Goal: Task Accomplishment & Management: Complete application form

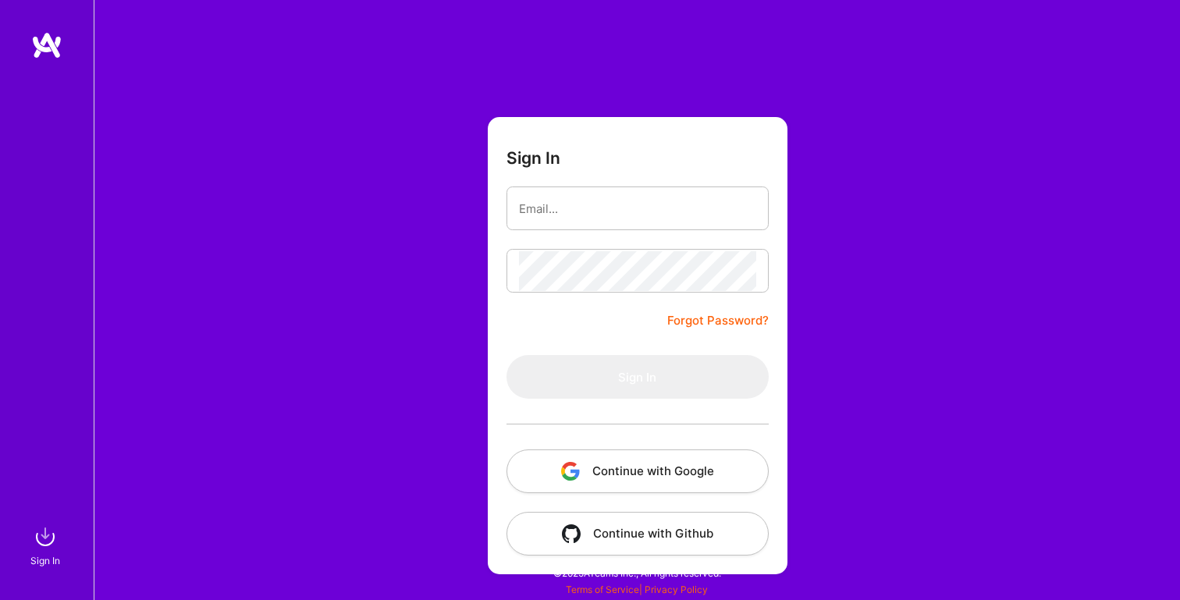
click at [543, 208] on input "email" at bounding box center [637, 209] width 237 height 40
type input "[PERSON_NAME][EMAIL_ADDRESS][PERSON_NAME][DOMAIN_NAME]"
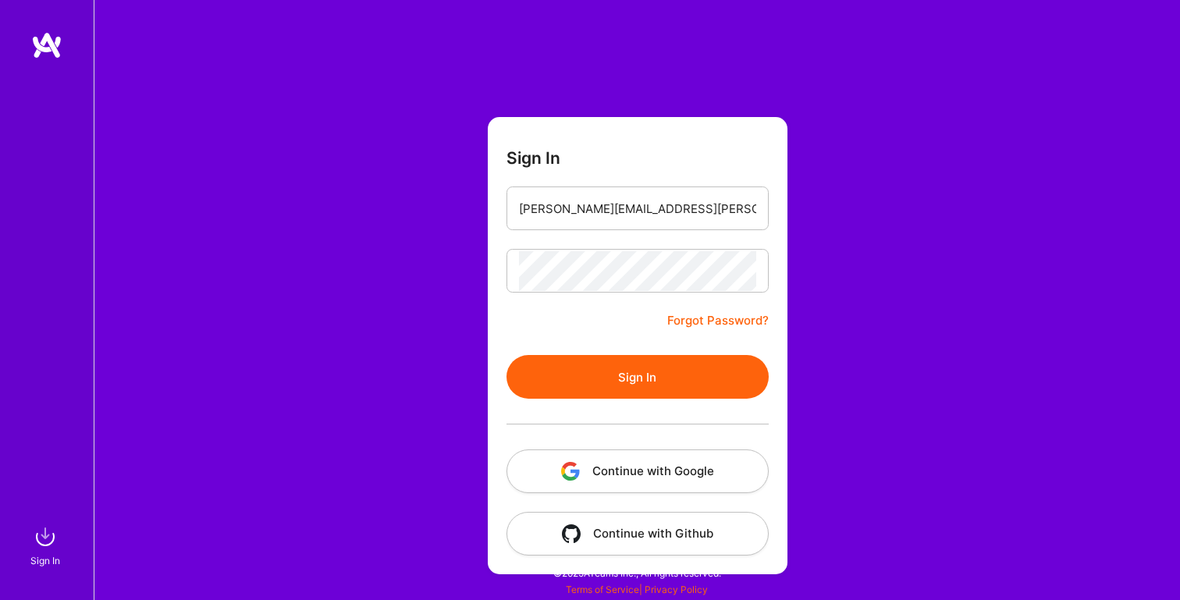
click at [585, 372] on button "Sign In" at bounding box center [637, 377] width 262 height 44
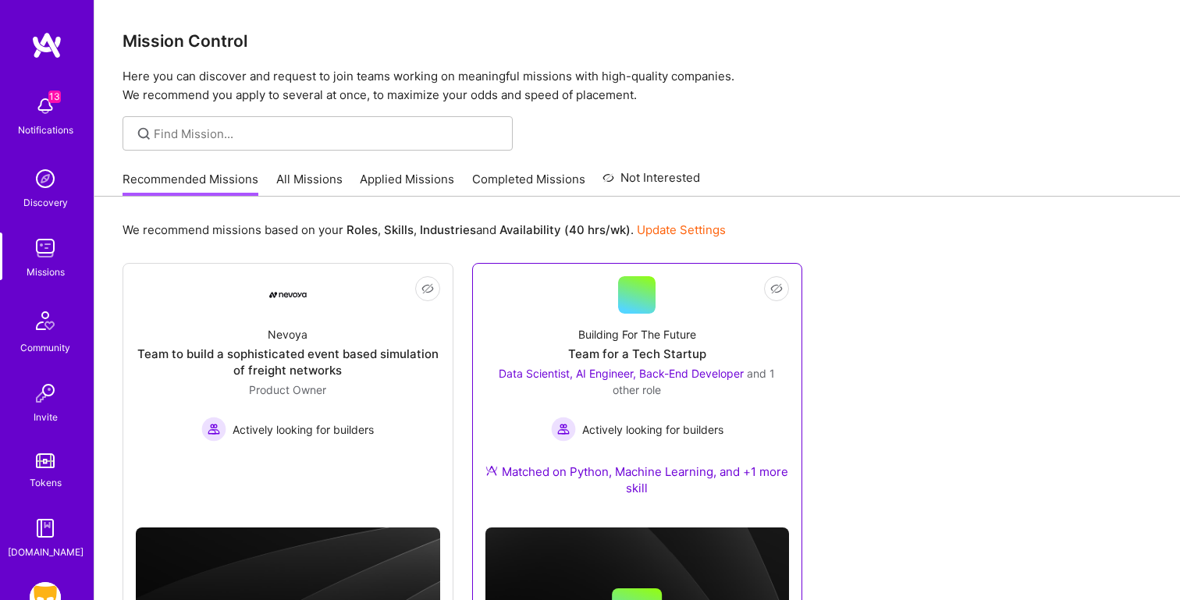
click at [639, 310] on div at bounding box center [636, 294] width 37 height 37
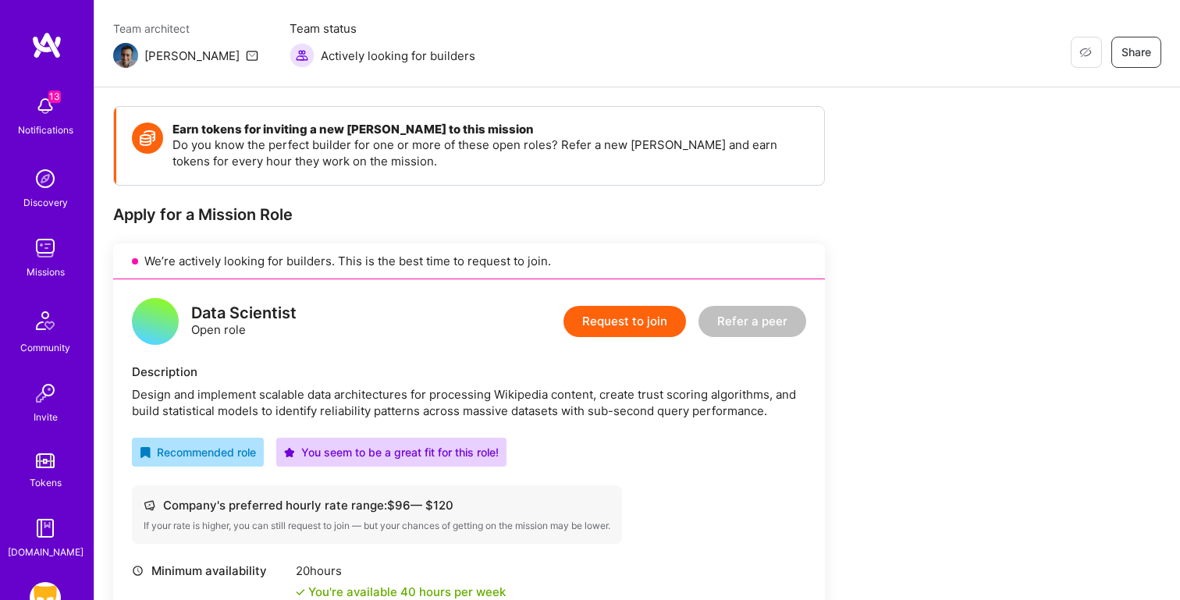
scroll to position [142, 0]
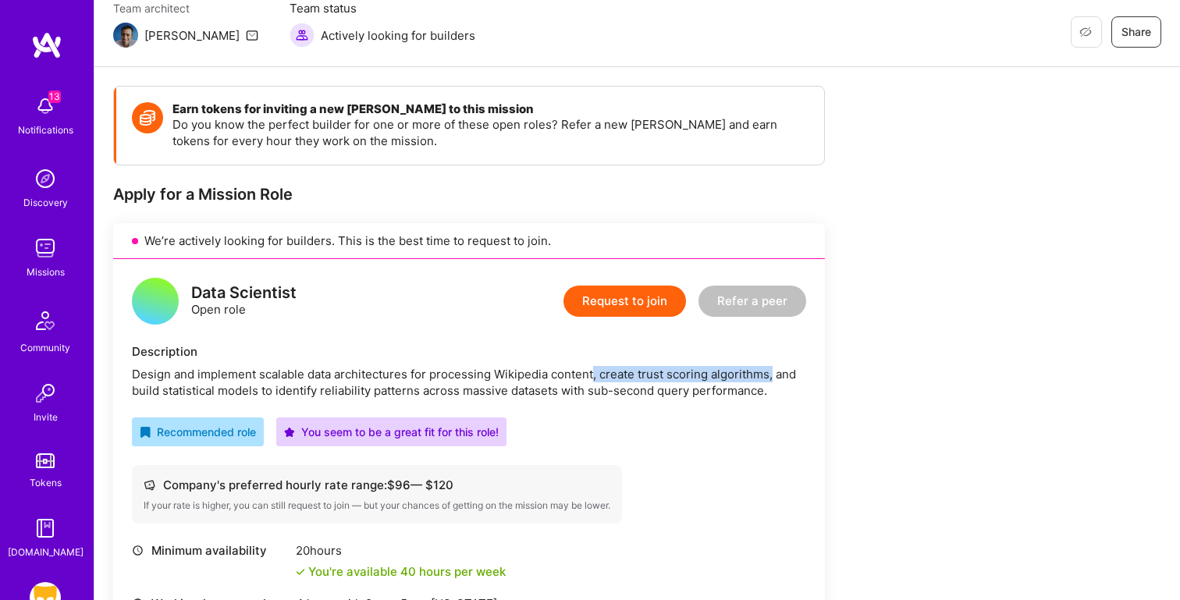
drag, startPoint x: 771, startPoint y: 375, endPoint x: 592, endPoint y: 375, distance: 178.7
click at [592, 375] on div "Design and implement scalable data architectures for processing Wikipedia conte…" at bounding box center [469, 382] width 674 height 33
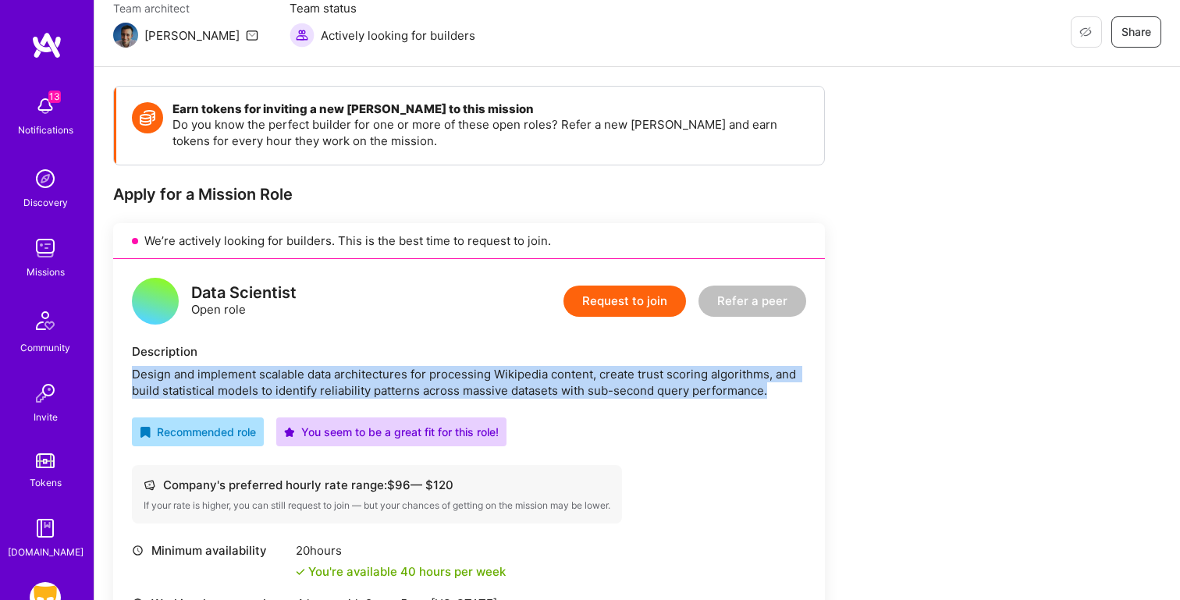
drag, startPoint x: 777, startPoint y: 394, endPoint x: 123, endPoint y: 375, distance: 654.1
click at [123, 375] on div "Data Scientist Open role Request to join Refer a peer Description Design and im…" at bounding box center [469, 520] width 712 height 522
copy div "Design and implement scalable data architectures for processing Wikipedia conte…"
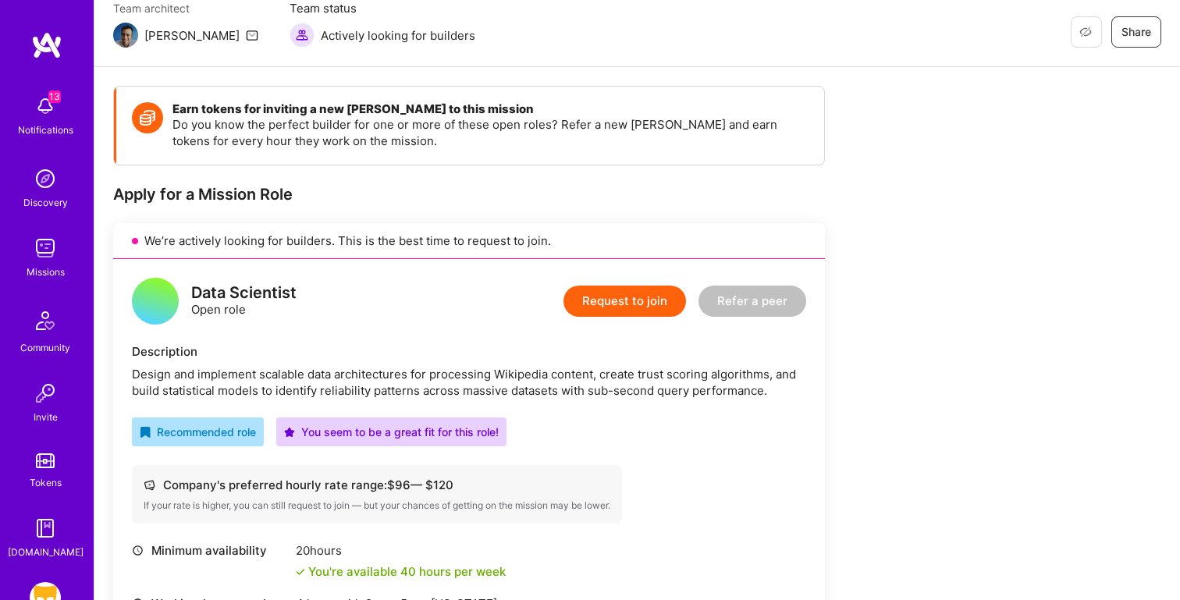
click at [425, 339] on div "Data Scientist Open role Request to join Refer a peer Description Design and im…" at bounding box center [469, 520] width 712 height 522
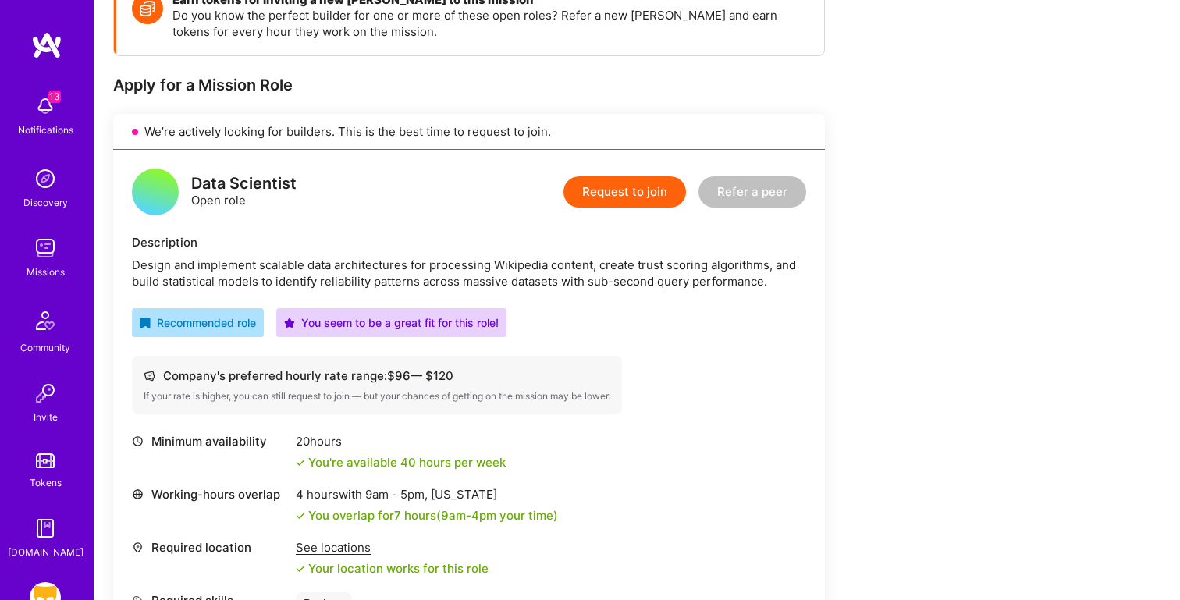
scroll to position [253, 0]
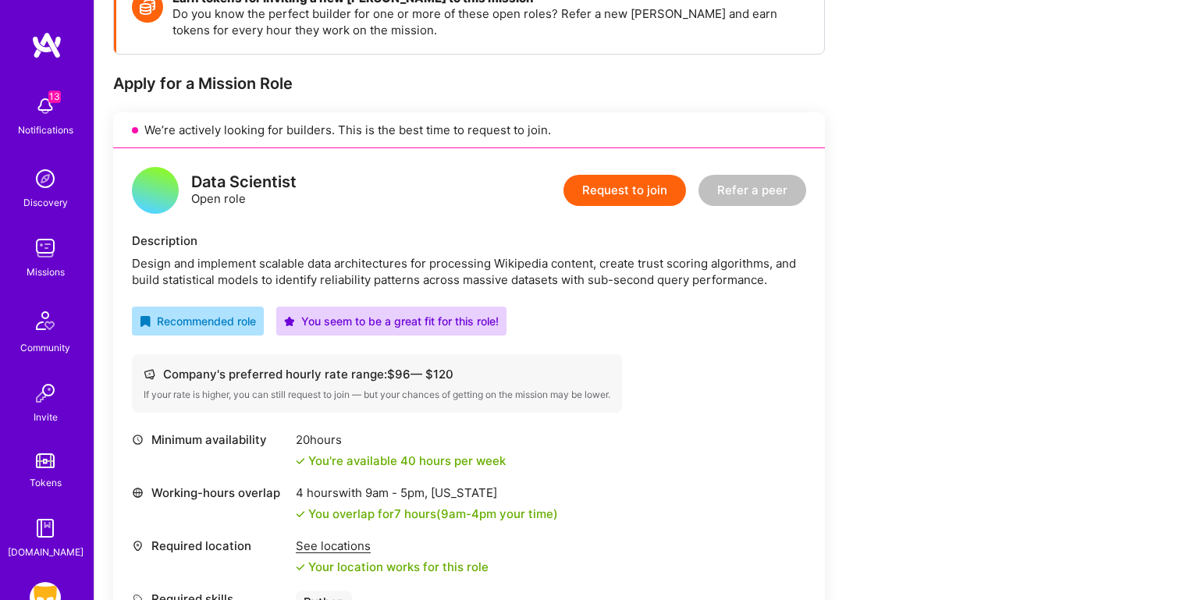
click at [385, 207] on div "Data Scientist Open role Request to join Refer a peer" at bounding box center [469, 190] width 674 height 47
click at [632, 194] on button "Request to join" at bounding box center [624, 190] width 122 height 31
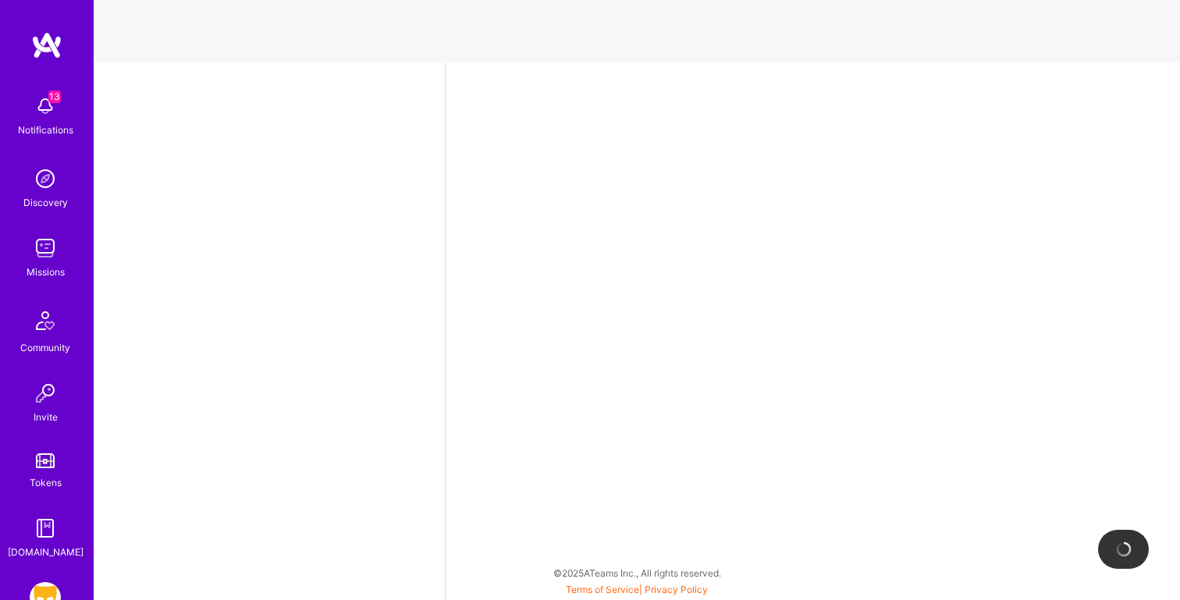
select select "US"
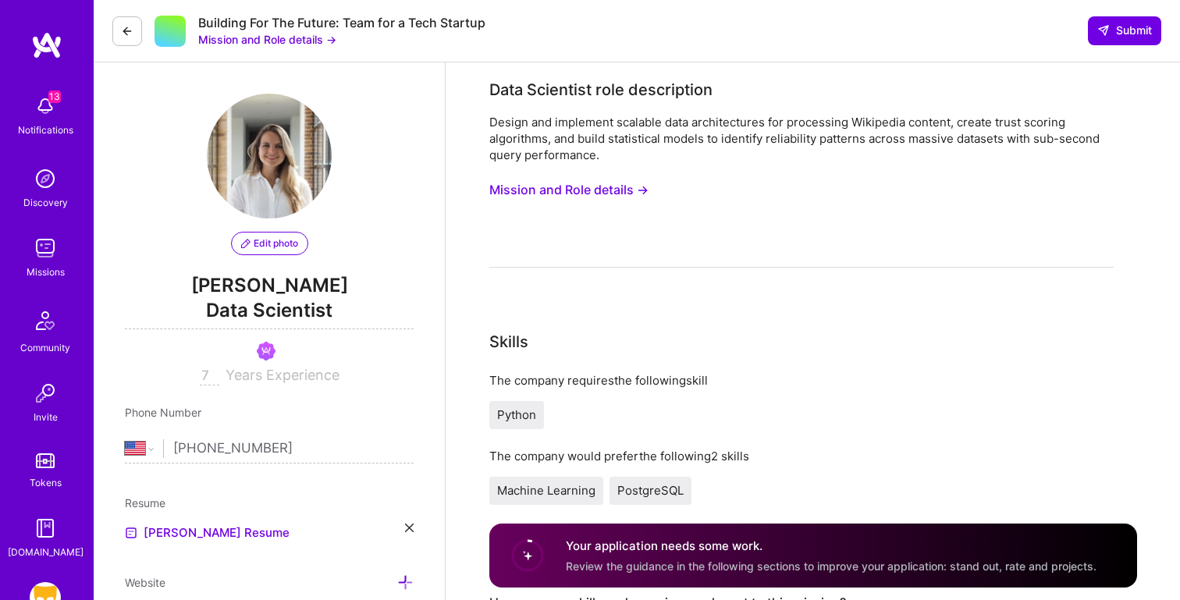
click at [541, 189] on button "Mission and Role details →" at bounding box center [568, 190] width 159 height 29
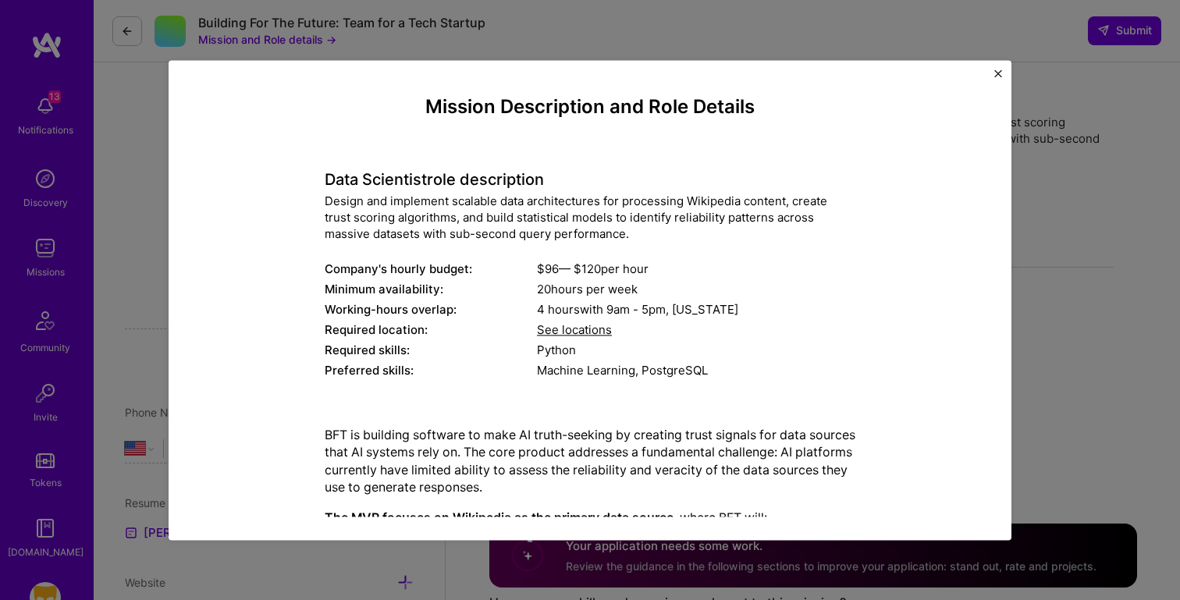
drag, startPoint x: 746, startPoint y: 482, endPoint x: 300, endPoint y: 70, distance: 607.3
click at [300, 70] on div "Mission Description and Role Details Data Scientist role description Design and…" at bounding box center [590, 300] width 843 height 480
copy div "Loremip Dolorsitame con Adip Elitsed Doei Temporinc utla etdoloremag Aliqua eni…"
click at [298, 219] on div "Mission Description and Role Details Data Scientist role description Design and…" at bounding box center [589, 515] width 771 height 839
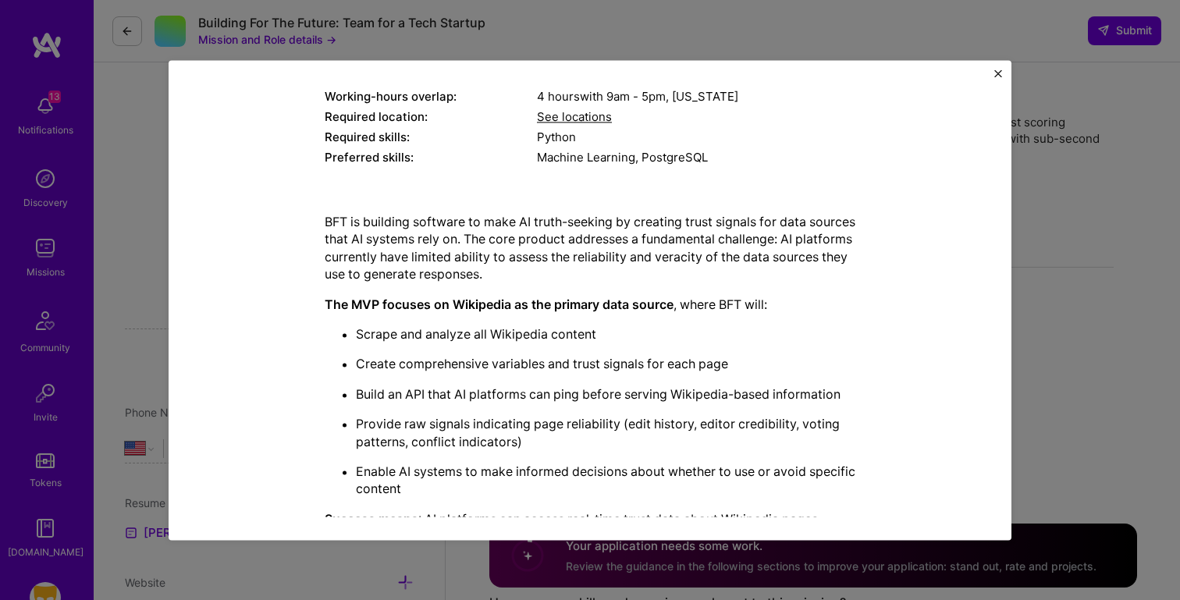
scroll to position [216, 0]
